Goal: Navigation & Orientation: Go to known website

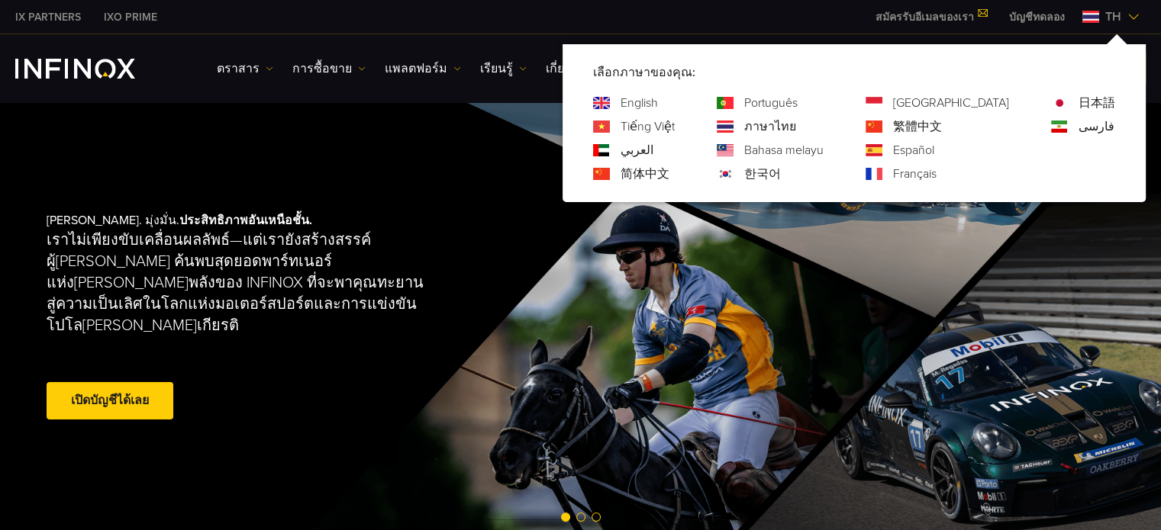
click at [658, 106] on link "English" at bounding box center [638, 103] width 37 height 18
